Goal: Task Accomplishment & Management: Complete application form

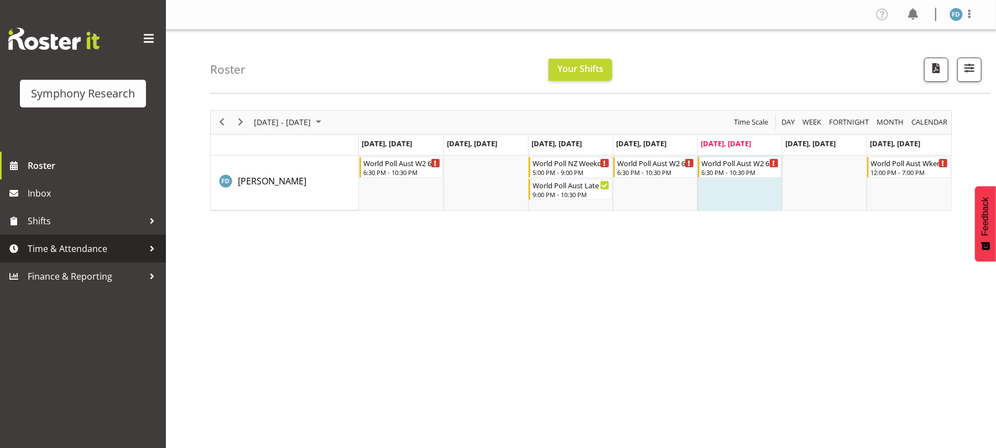
click at [98, 253] on span "Time & Attendance" at bounding box center [86, 248] width 116 height 17
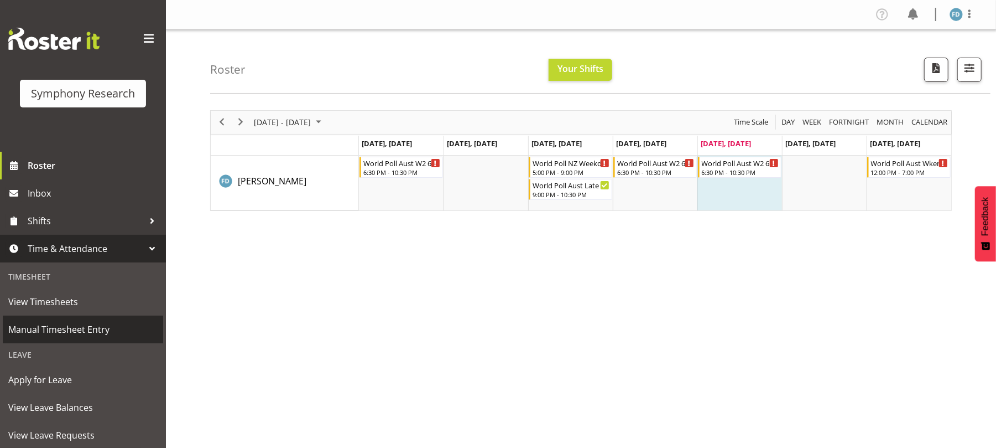
click at [85, 330] on span "Manual Timesheet Entry" at bounding box center [82, 329] width 149 height 17
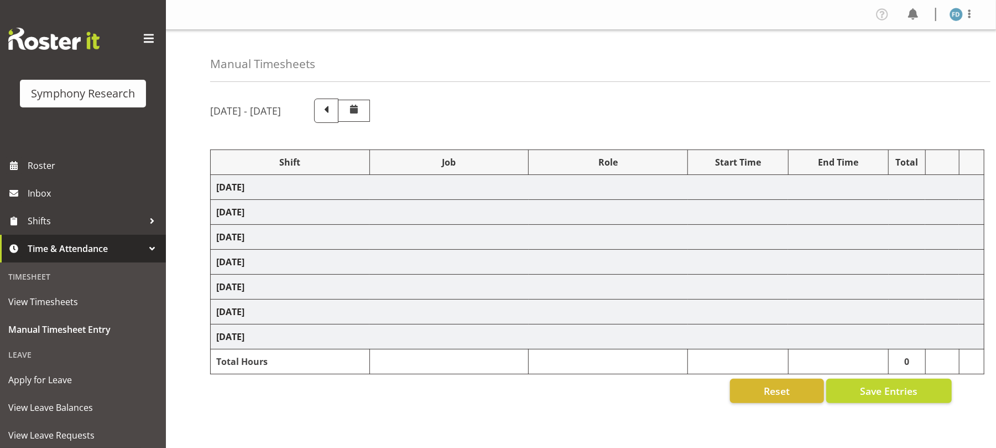
select select "56692"
select select "10499"
select select "47"
select select "2940"
select select "10242"
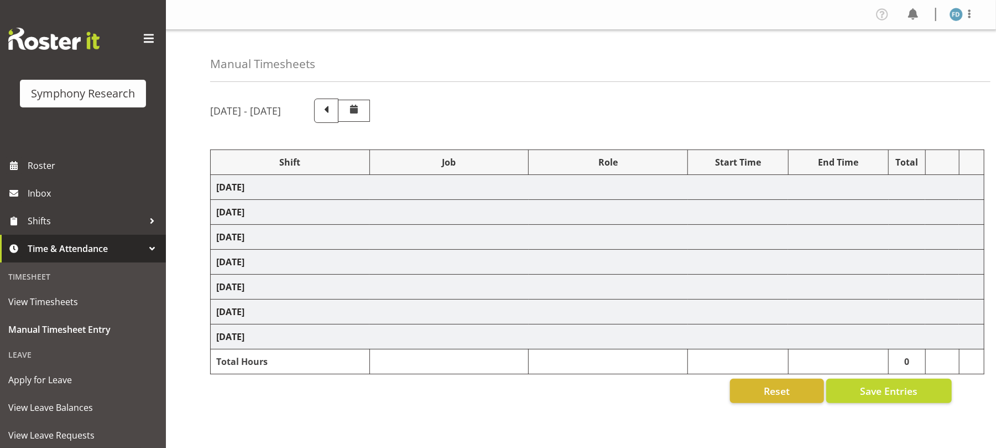
select select "47"
select select "41604"
select select "10527"
select select "47"
select select "2940"
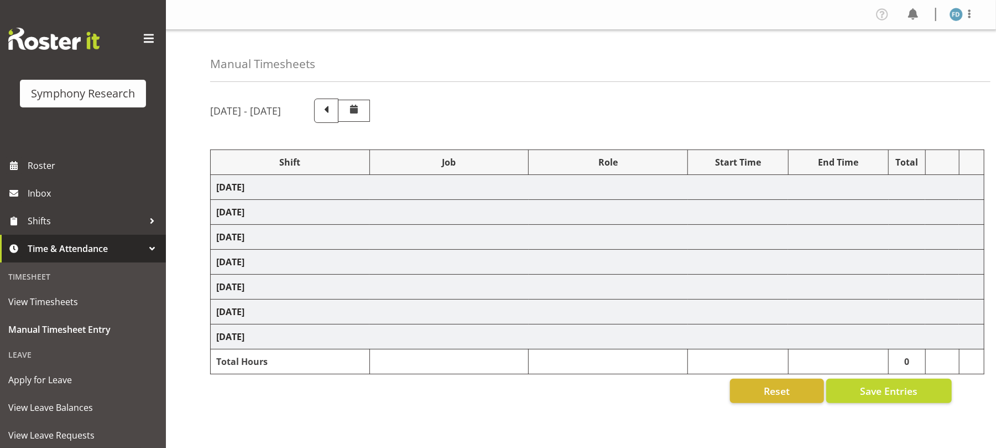
select select "10242"
select select "47"
select select "41604"
select select "10527"
select select "47"
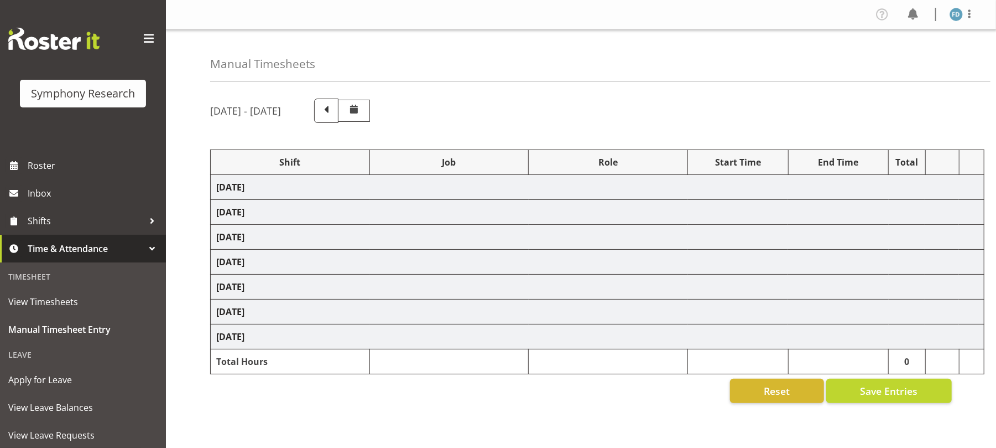
select select "56692"
select select "10499"
select select "47"
select select "56692"
select select "10499"
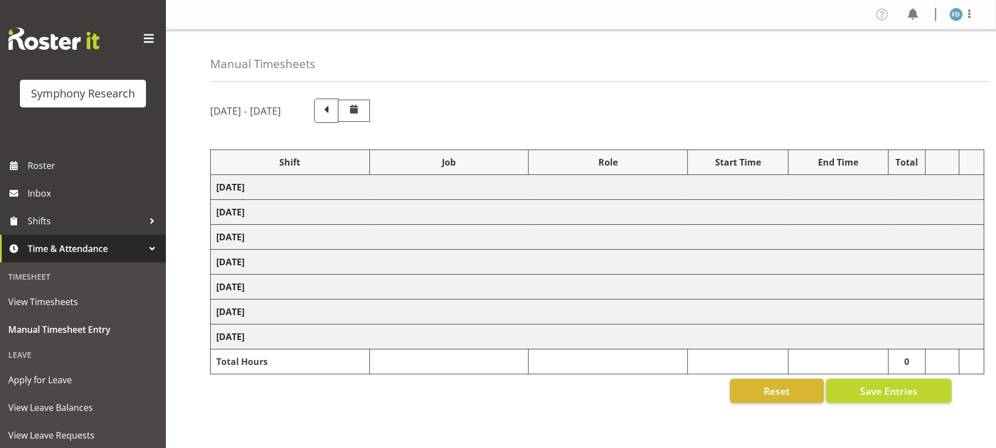
select select "47"
select select "56692"
select select "10499"
select select "47"
select select "56692"
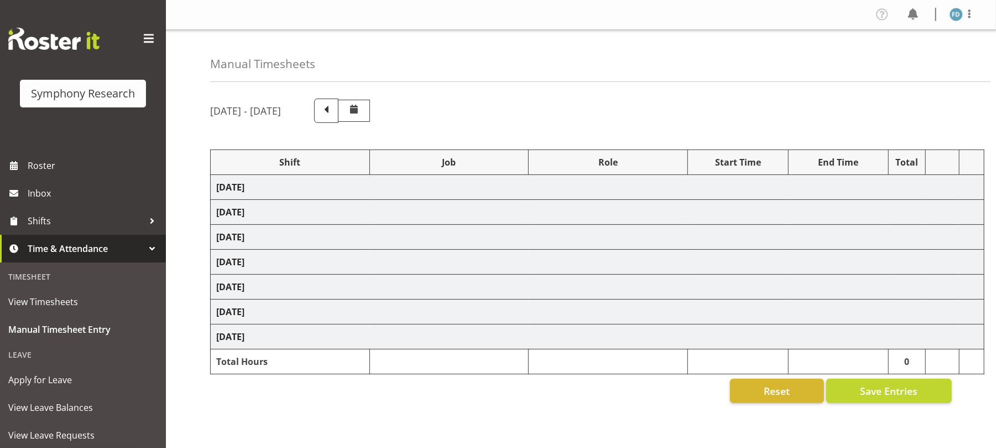
select select "10499"
select select "47"
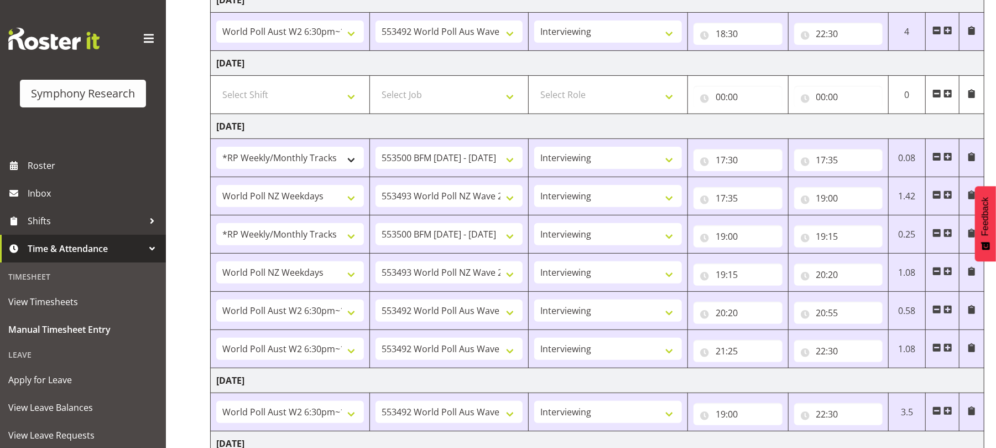
scroll to position [437, 0]
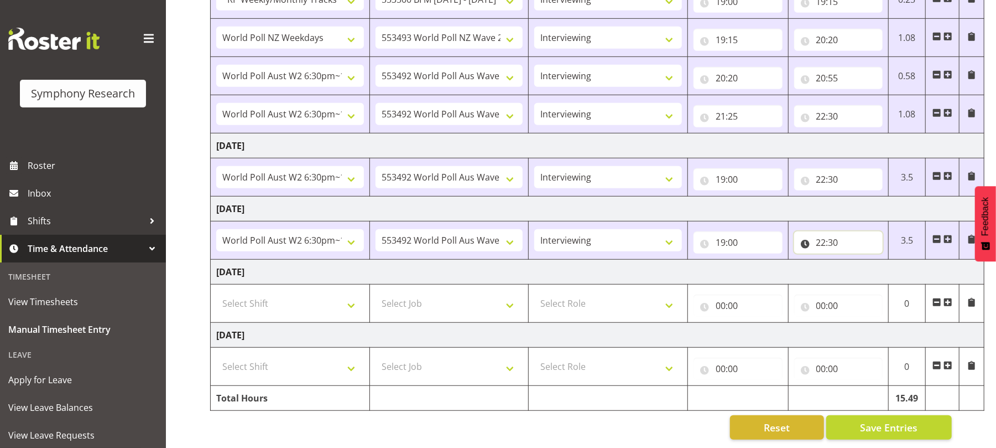
click at [835, 233] on input "22:30" at bounding box center [839, 242] width 89 height 22
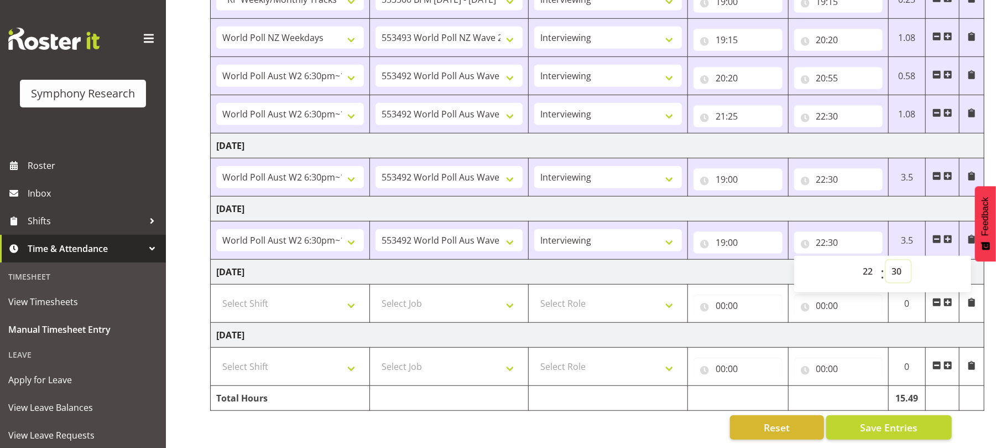
click at [896, 260] on select "00 01 02 03 04 05 06 07 08 09 10 11 12 13 14 15 16 17 18 19 20 21 22 23 24 25 2…" at bounding box center [898, 271] width 25 height 22
select select "50"
click at [886, 260] on select "00 01 02 03 04 05 06 07 08 09 10 11 12 13 14 15 16 17 18 19 20 21 22 23 24 25 2…" at bounding box center [898, 271] width 25 height 22
type input "22:50"
click at [881, 420] on span "Save Entries" at bounding box center [889, 427] width 58 height 14
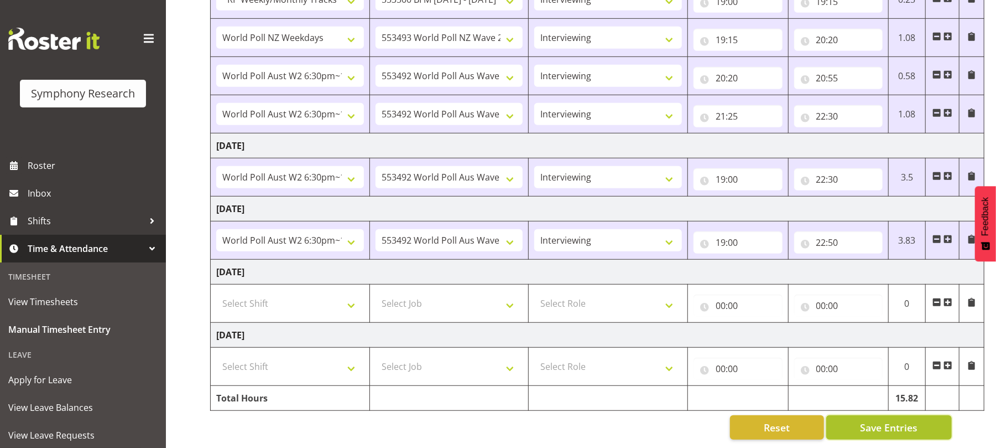
click at [881, 420] on span "Save Entries" at bounding box center [889, 427] width 58 height 14
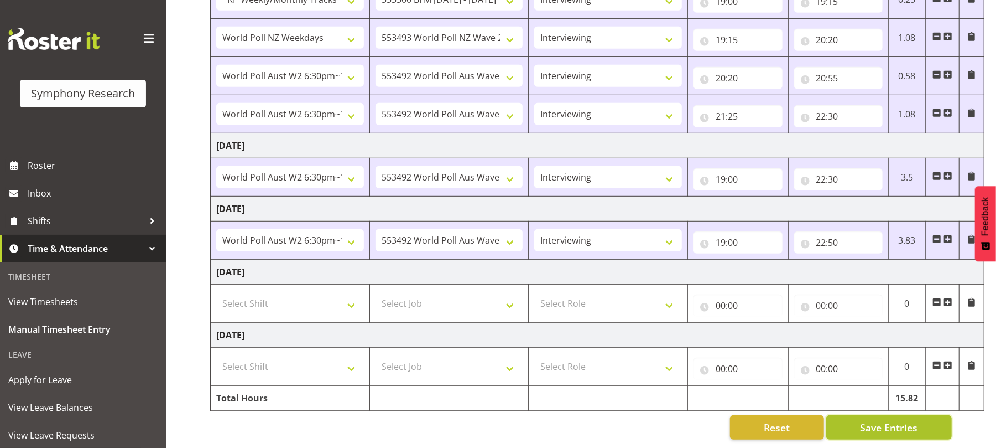
click at [881, 420] on span "Save Entries" at bounding box center [889, 427] width 58 height 14
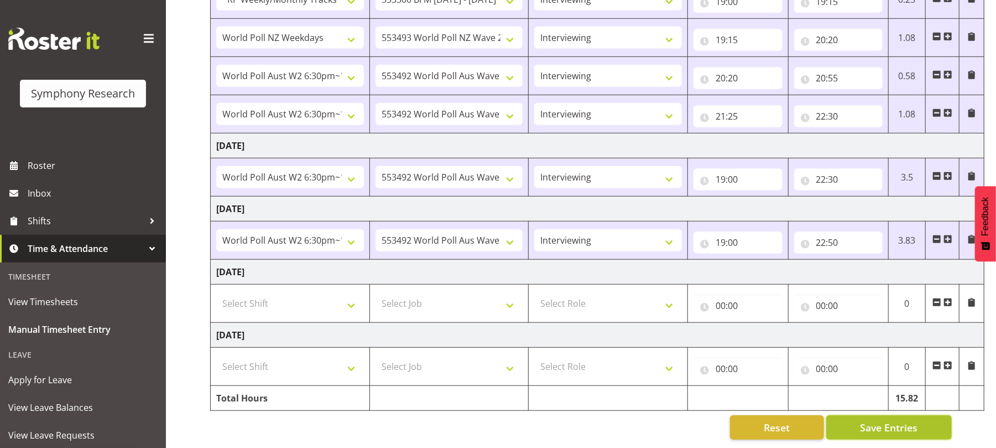
click at [881, 420] on span "Save Entries" at bounding box center [889, 427] width 58 height 14
click at [876, 420] on span "Save Entries" at bounding box center [889, 427] width 58 height 14
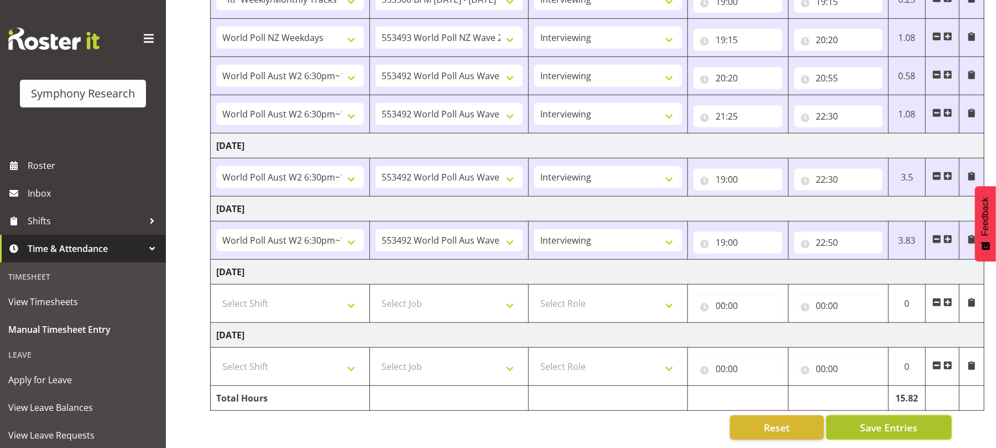
click at [876, 420] on span "Save Entries" at bounding box center [889, 427] width 58 height 14
click at [880, 420] on span "Save Entries" at bounding box center [889, 427] width 58 height 14
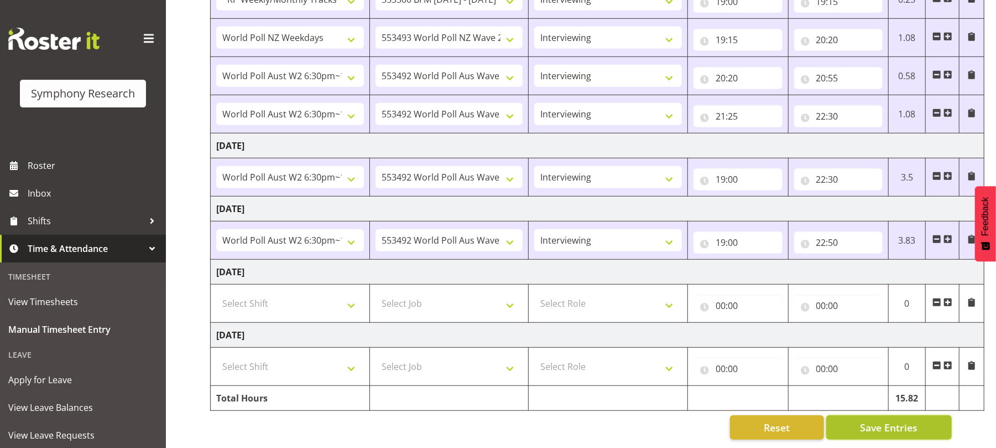
click at [880, 420] on span "Save Entries" at bounding box center [889, 427] width 58 height 14
click at [883, 420] on span "Save Entries" at bounding box center [889, 427] width 58 height 14
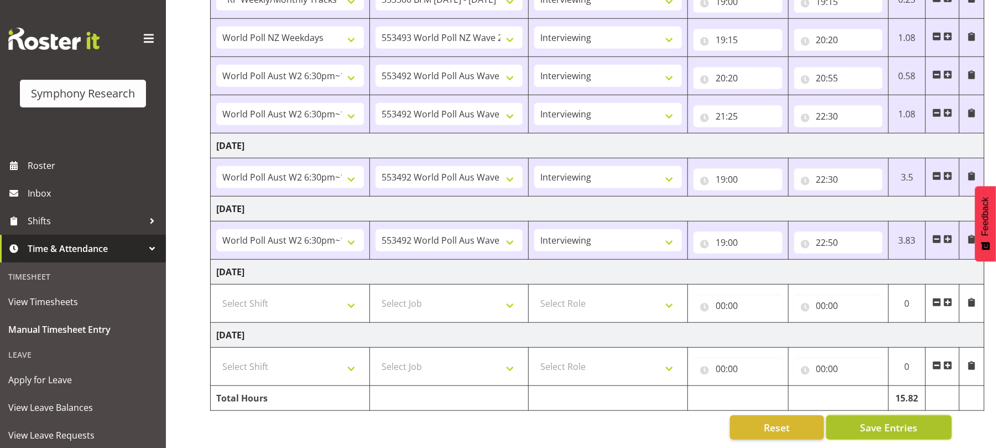
click at [883, 420] on span "Save Entries" at bounding box center [889, 427] width 58 height 14
click at [889, 423] on button "Save Entries" at bounding box center [890, 427] width 126 height 24
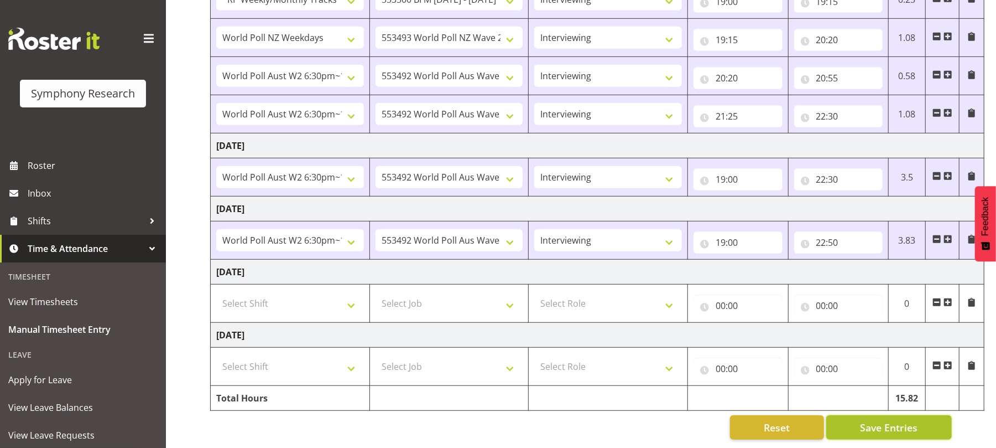
click at [889, 423] on button "Save Entries" at bounding box center [890, 427] width 126 height 24
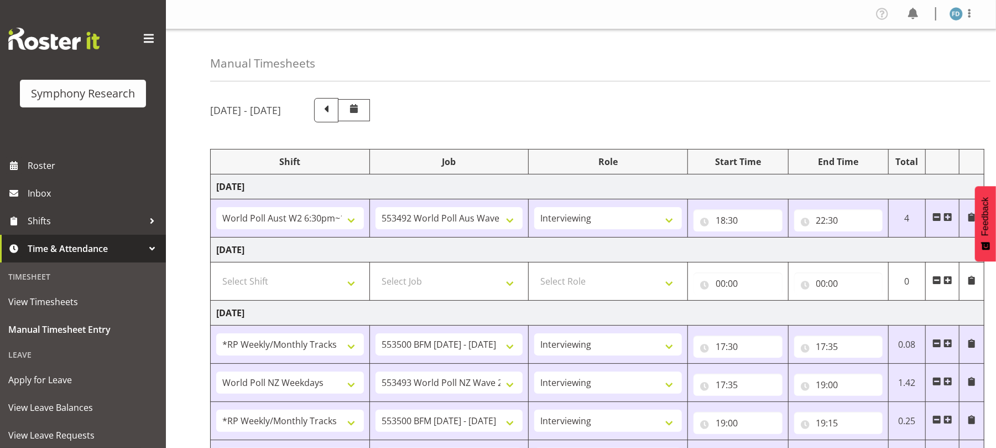
scroll to position [0, 0]
click at [956, 22] on div "Profile Log Out" at bounding box center [930, 15] width 112 height 18
click at [956, 14] on img at bounding box center [956, 14] width 13 height 13
click at [911, 52] on link "Log Out" at bounding box center [923, 58] width 106 height 20
